Goal: Transaction & Acquisition: Purchase product/service

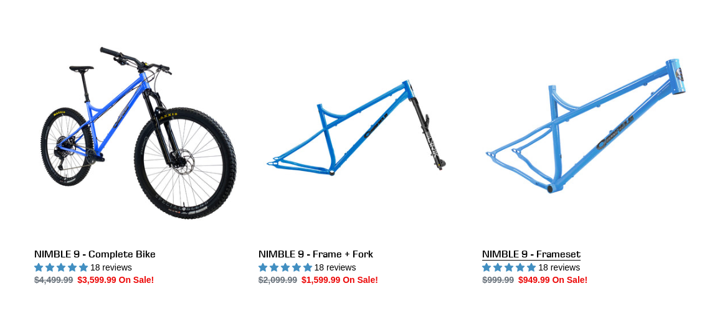
click at [592, 148] on link "NIMBLE 9 - Frameset" at bounding box center [584, 160] width 205 height 253
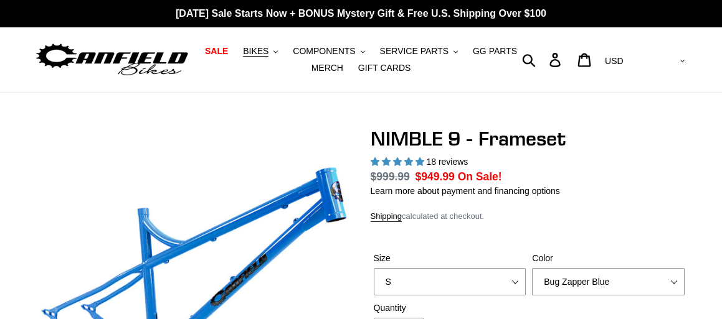
scroll to position [142, 0]
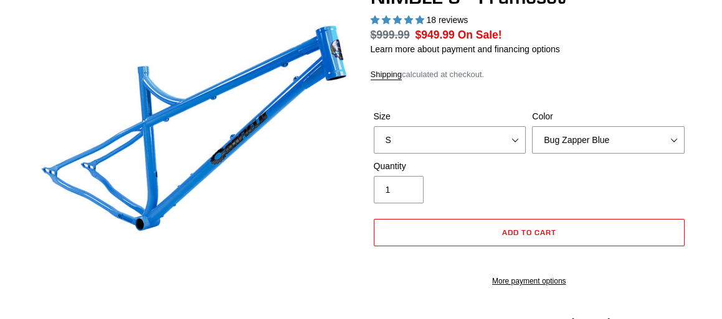
select select "highest-rating"
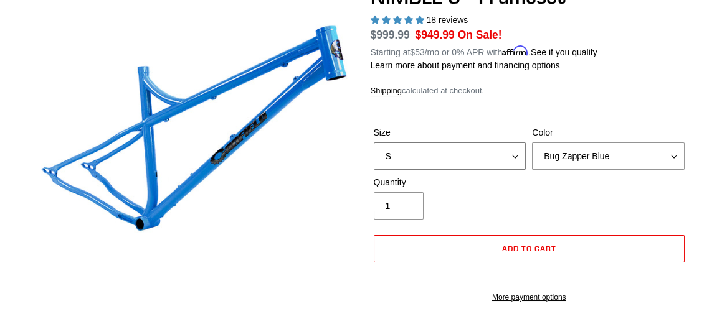
click at [514, 143] on select "S M L XL" at bounding box center [450, 156] width 153 height 27
select select "M"
click at [374, 143] on select "S M L XL" at bounding box center [450, 156] width 153 height 27
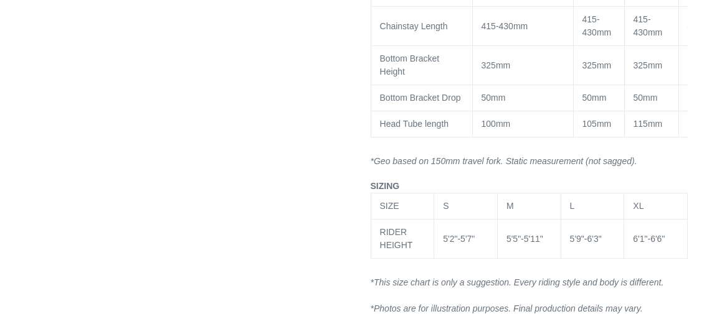
scroll to position [1406, 0]
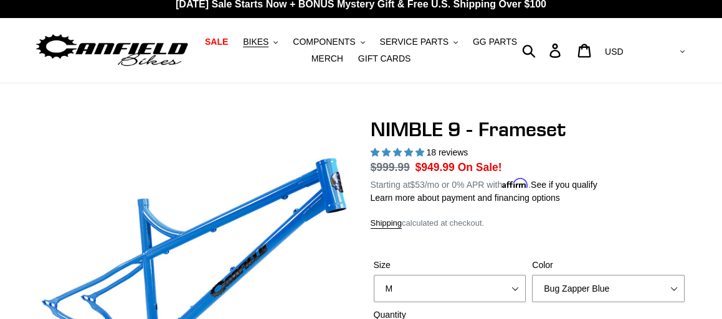
scroll to position [0, 0]
